Goal: Navigation & Orientation: Go to known website

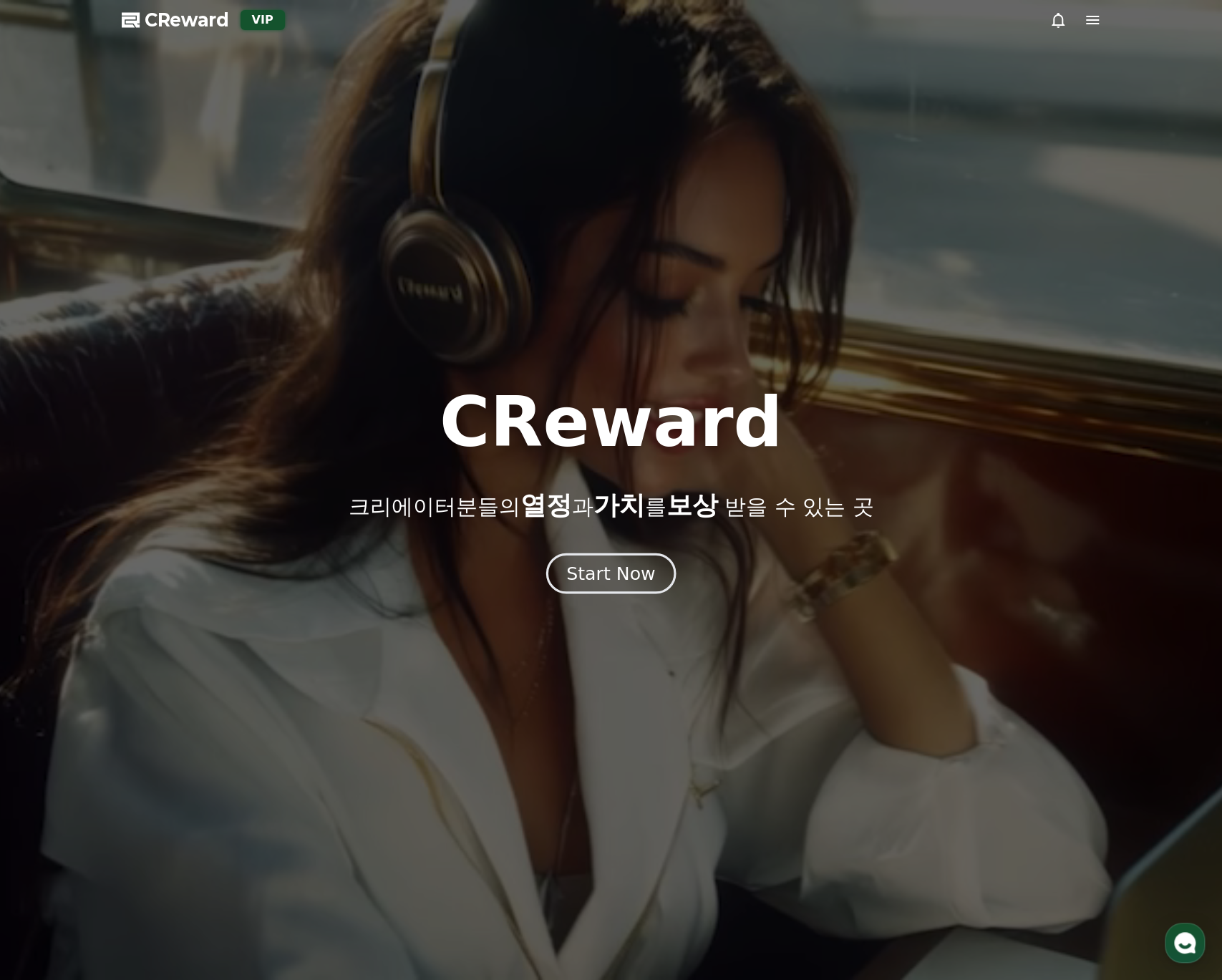
click at [630, 571] on div "Start Now" at bounding box center [611, 574] width 89 height 25
